Goal: Information Seeking & Learning: Learn about a topic

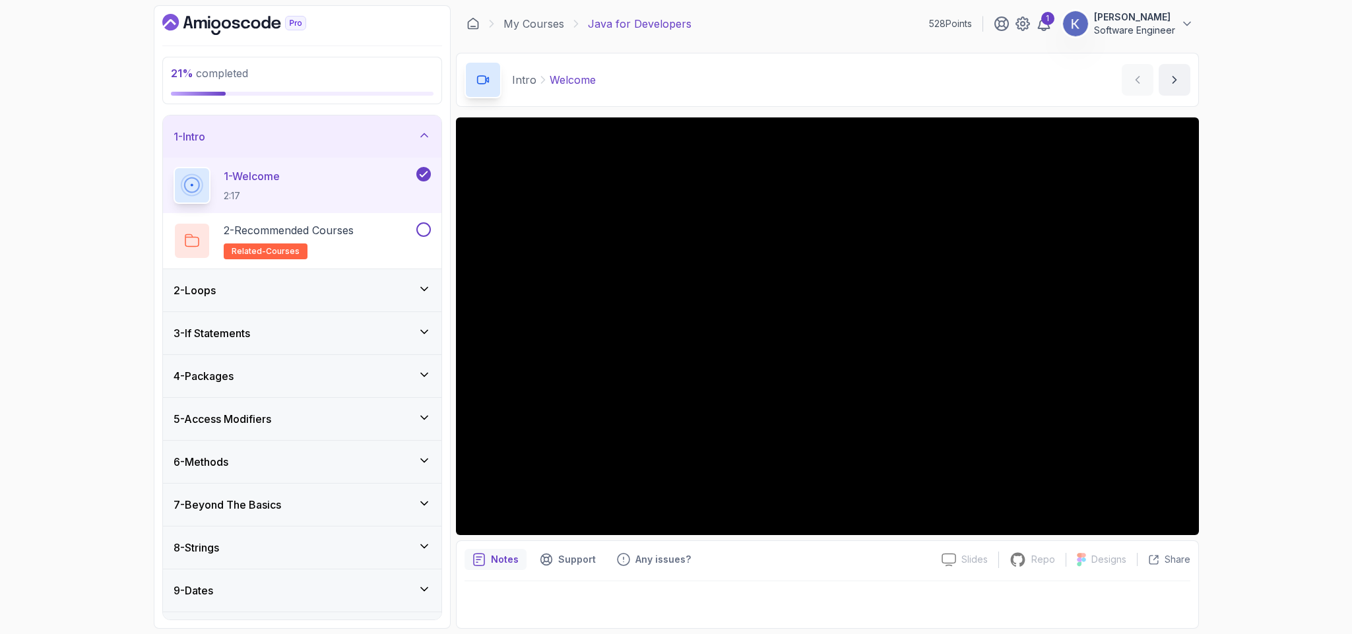
click at [339, 141] on div "1 - Intro" at bounding box center [302, 137] width 257 height 16
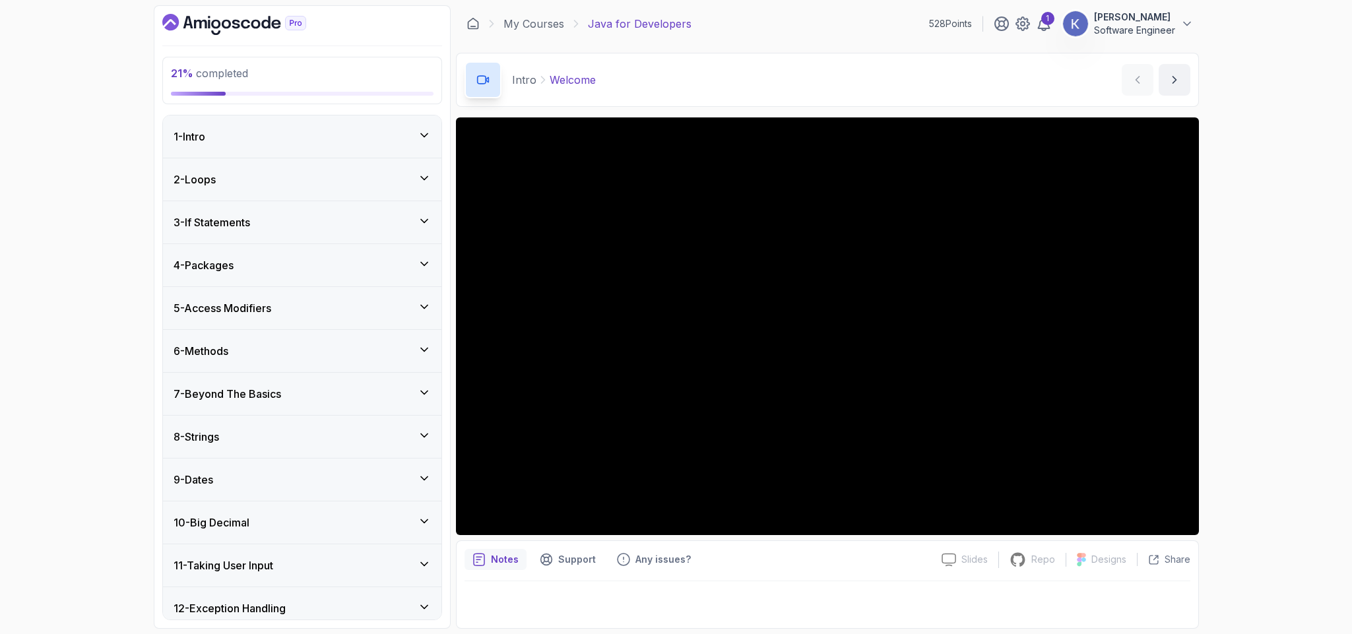
scroll to position [317, 0]
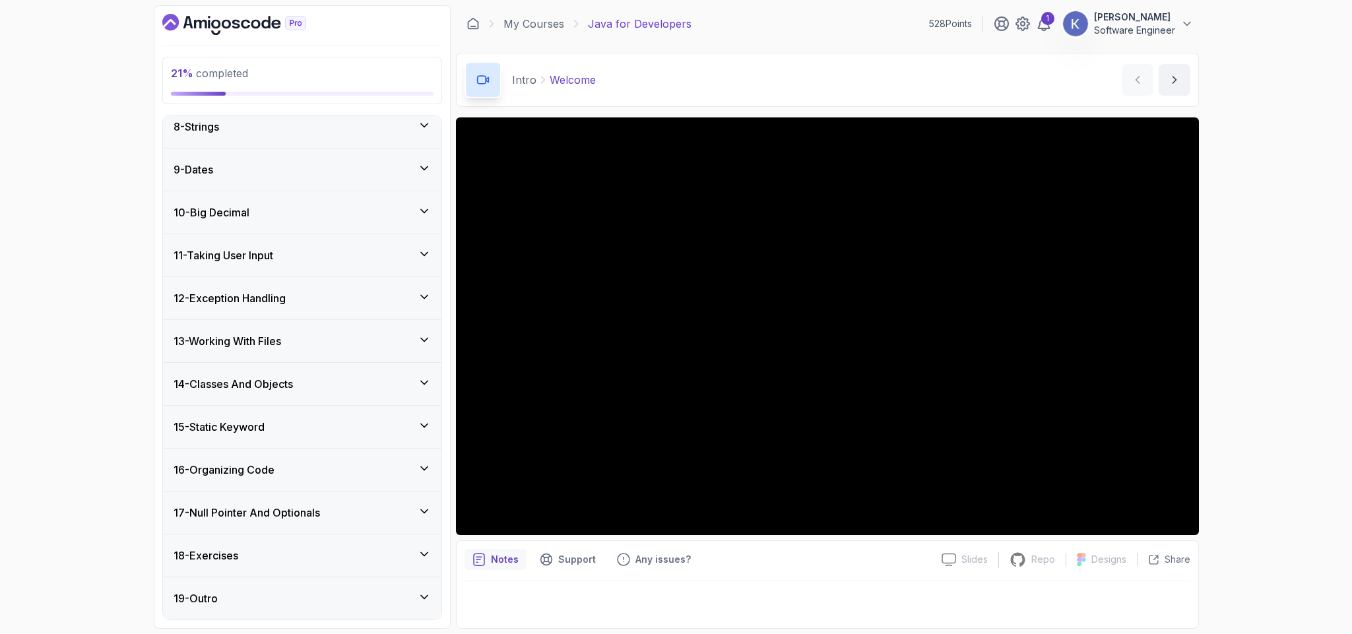
click at [301, 384] on div "14 - Classes And Objects" at bounding box center [302, 384] width 257 height 16
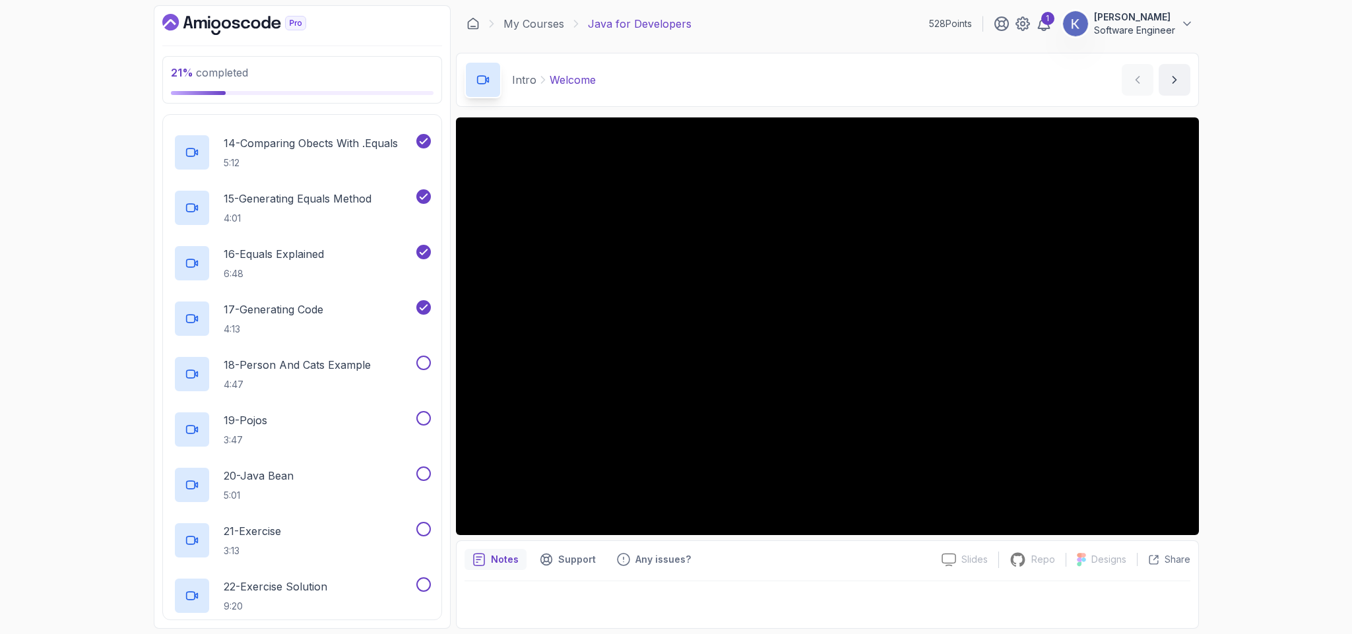
scroll to position [1346, 0]
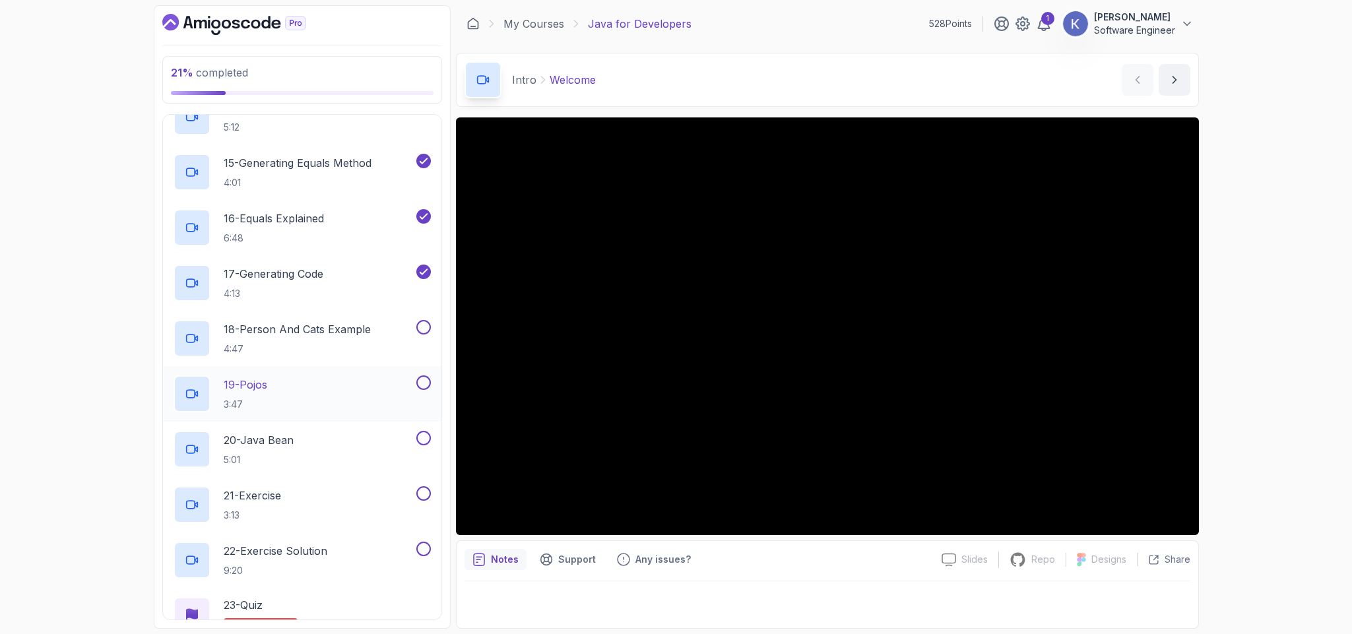
click at [321, 384] on div "19 - Pojos 3:47" at bounding box center [294, 393] width 240 height 37
